Goal: Check status: Check status

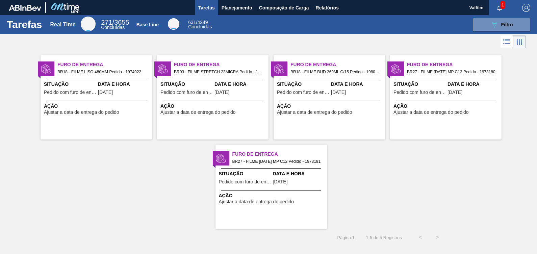
click at [71, 96] on div "Situação Pedido com furo de entrega" at bounding box center [70, 89] width 52 height 17
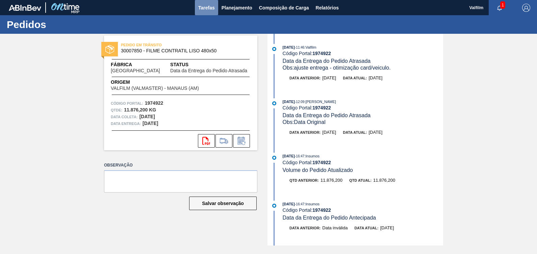
click at [203, 13] on button "Tarefas" at bounding box center [206, 7] width 23 height 15
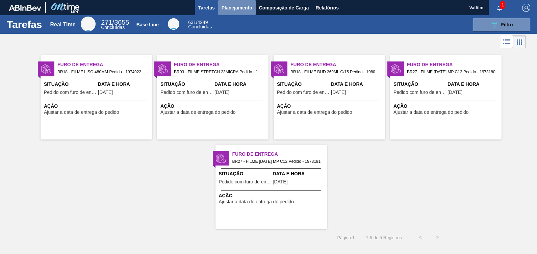
click at [229, 5] on span "Planejamento" at bounding box center [237, 8] width 31 height 8
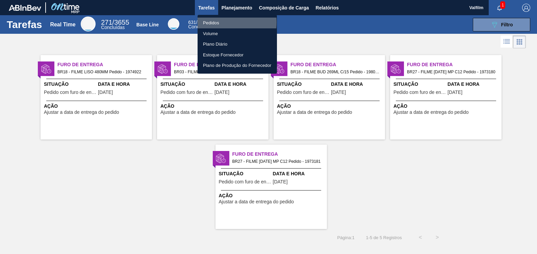
click at [215, 22] on li "Pedidos" at bounding box center [237, 23] width 79 height 11
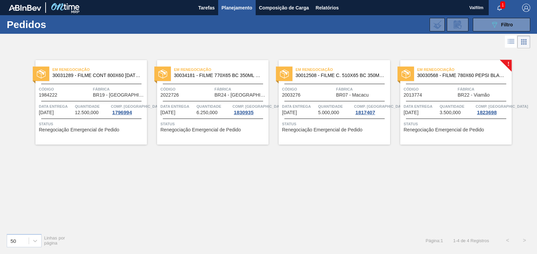
click at [462, 106] on span "Quantidade" at bounding box center [457, 106] width 34 height 7
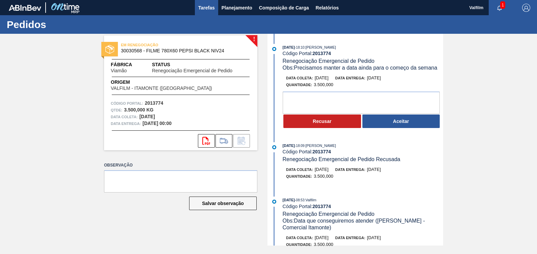
click at [204, 5] on span "Tarefas" at bounding box center [206, 8] width 17 height 8
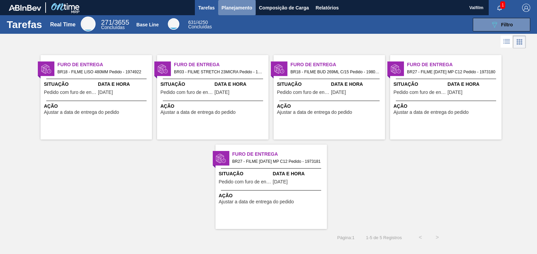
click at [230, 5] on span "Planejamento" at bounding box center [237, 8] width 31 height 8
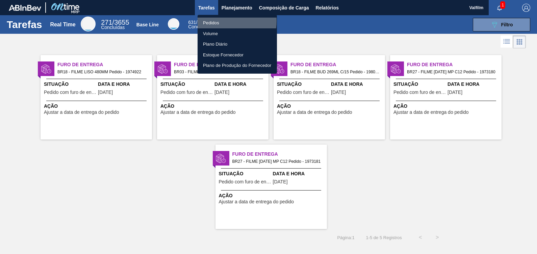
click at [218, 21] on li "Pedidos" at bounding box center [237, 23] width 79 height 11
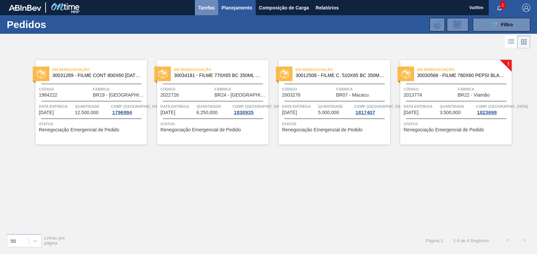
click at [205, 4] on span "Tarefas" at bounding box center [206, 8] width 17 height 8
